Goal: Task Accomplishment & Management: Manage account settings

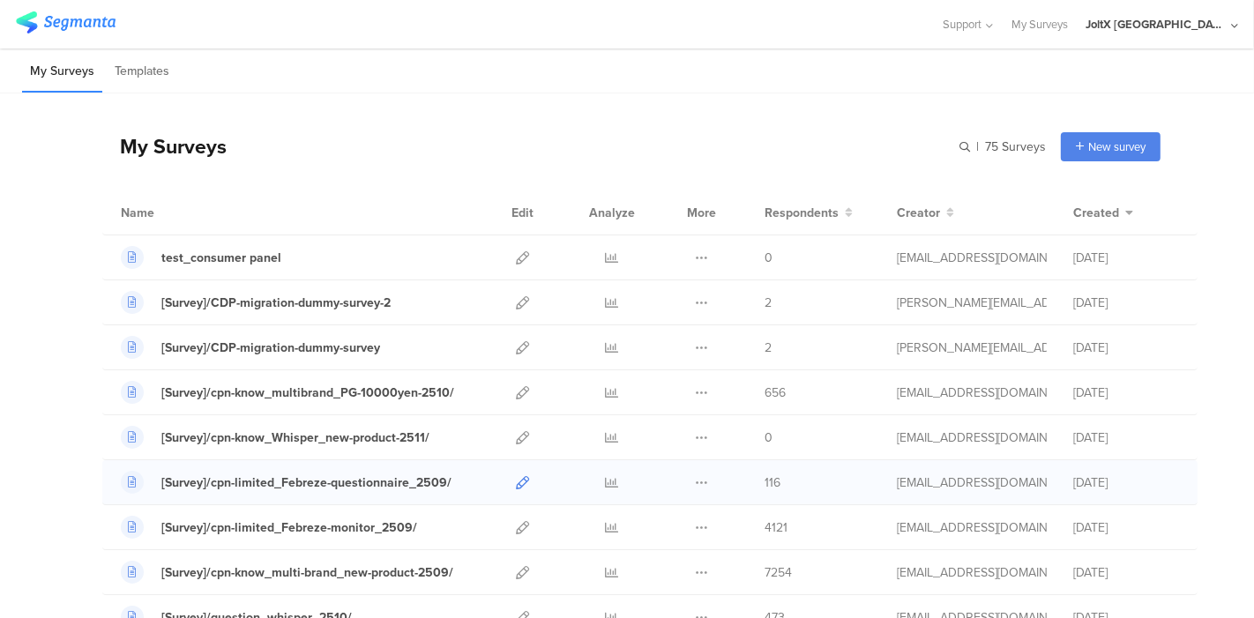
click at [516, 486] on icon at bounding box center [522, 482] width 13 height 13
